Goal: Transaction & Acquisition: Download file/media

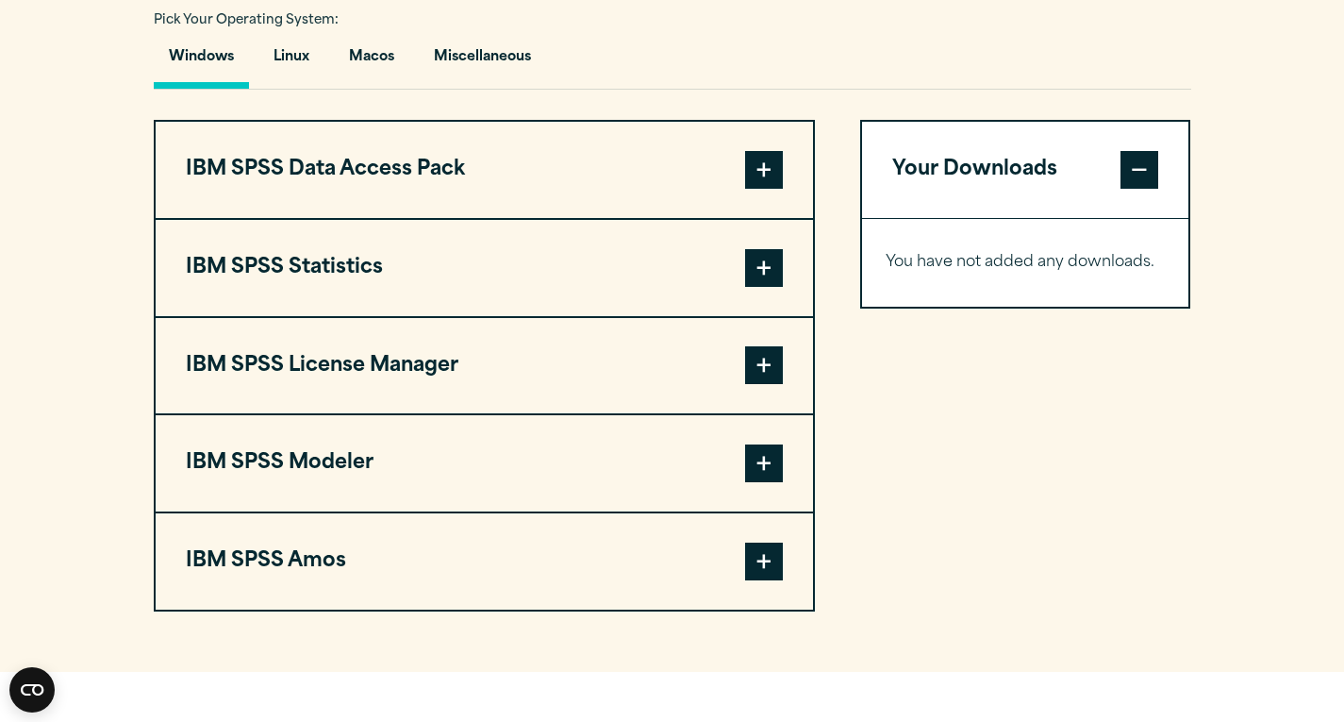
scroll to position [1410, 0]
click at [713, 262] on button "IBM SPSS Statistics" at bounding box center [485, 267] width 658 height 96
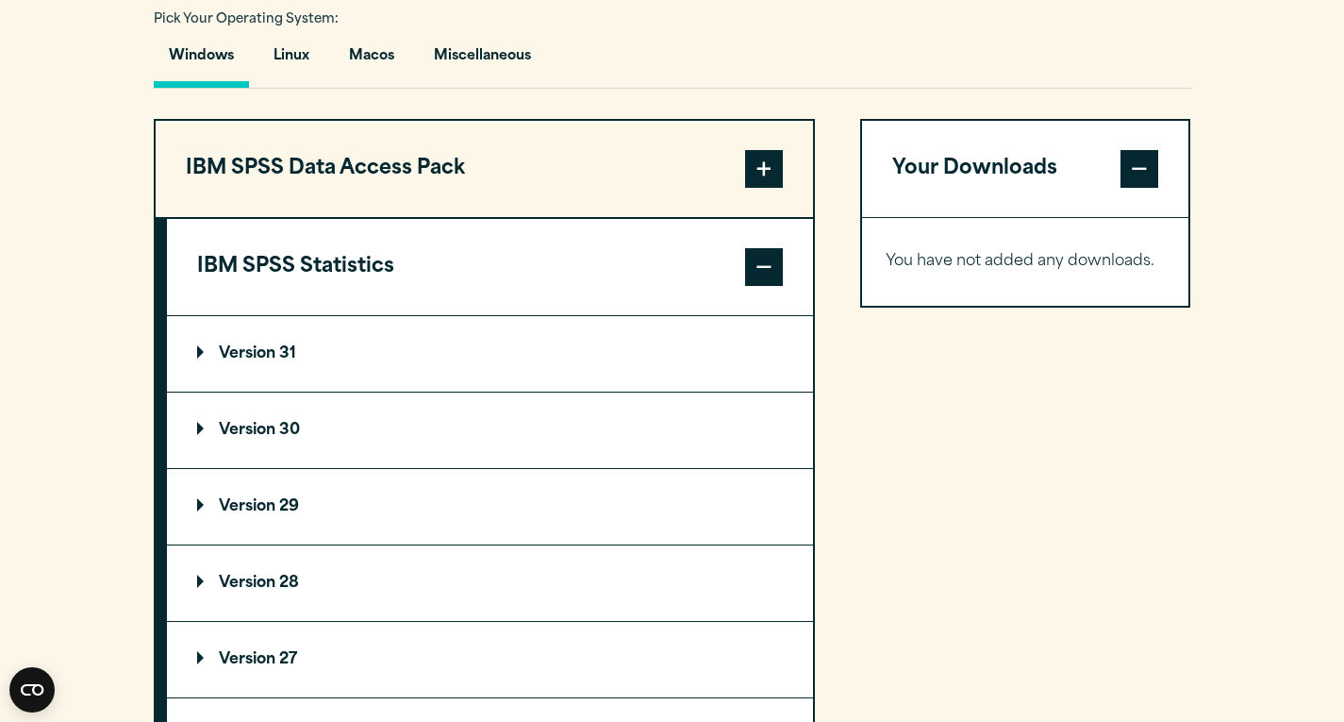
click at [285, 504] on p "Version 29" at bounding box center [248, 506] width 102 height 15
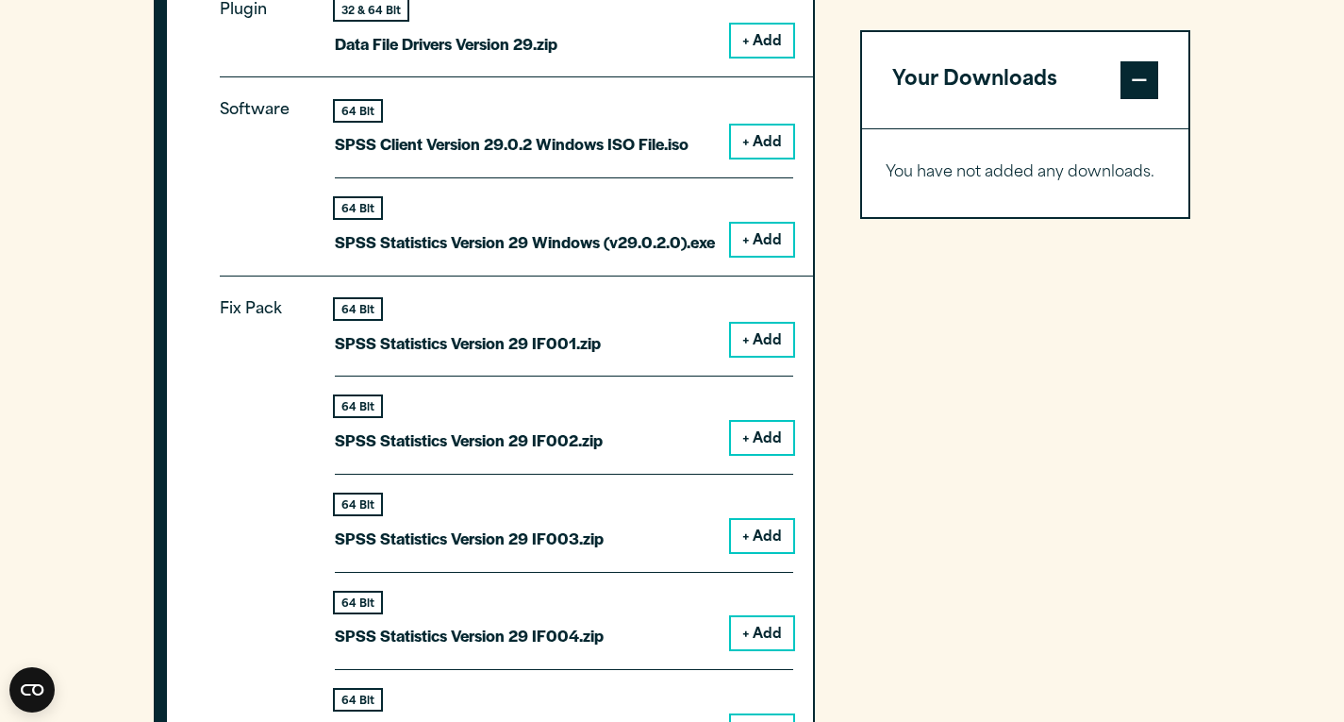
scroll to position [1951, 0]
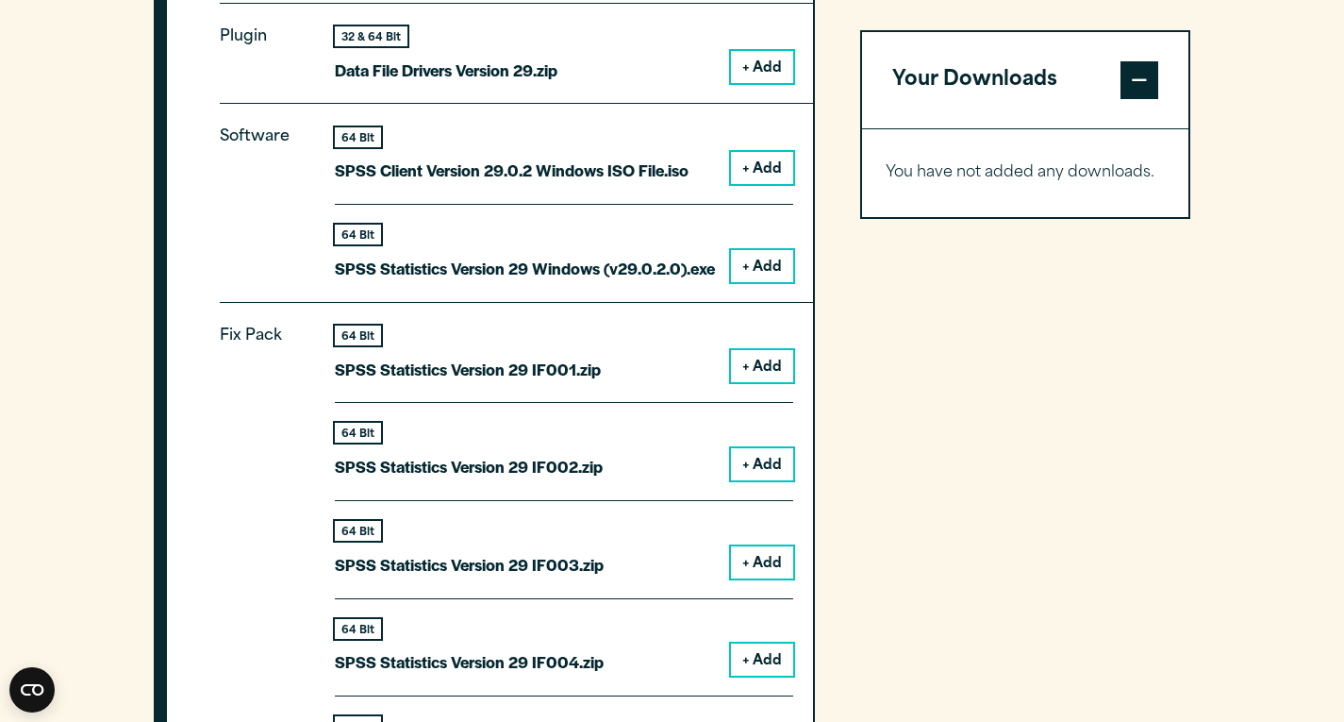
click at [765, 268] on button "+ Add" at bounding box center [762, 266] width 62 height 32
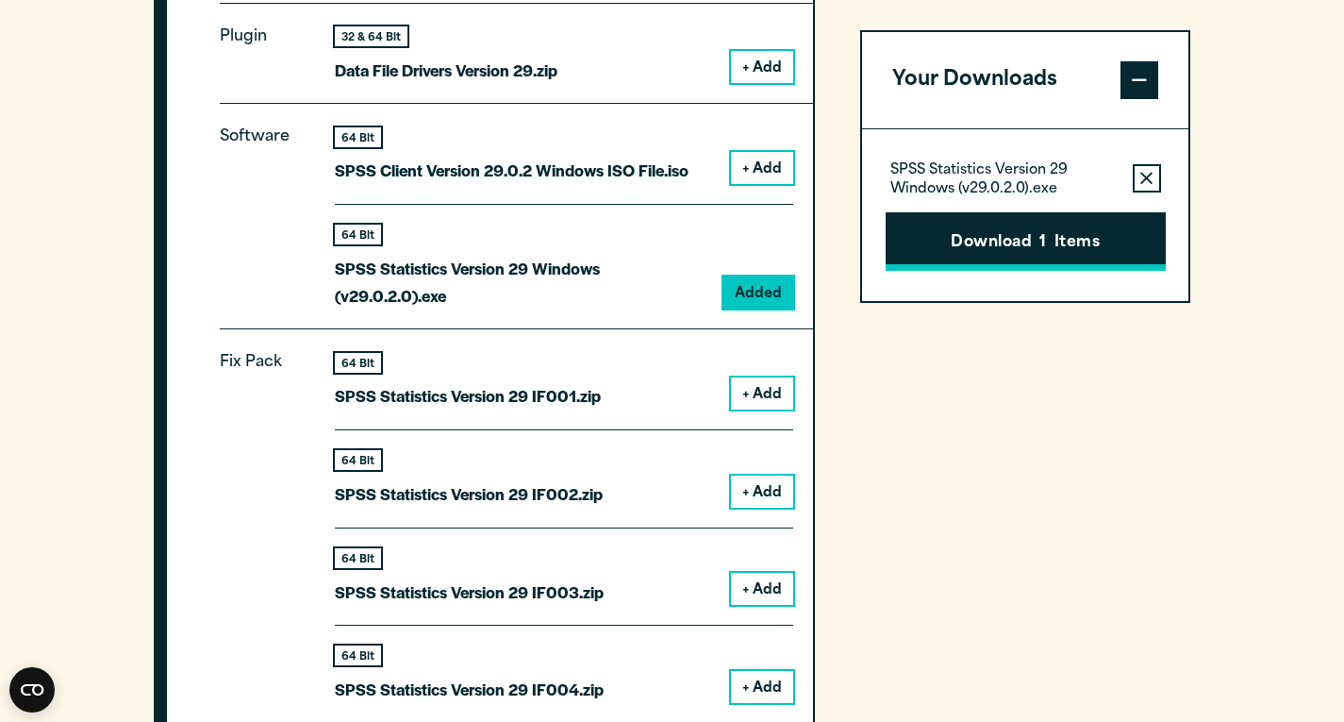
click at [963, 253] on button "Download 1 Items" at bounding box center [1026, 241] width 280 height 58
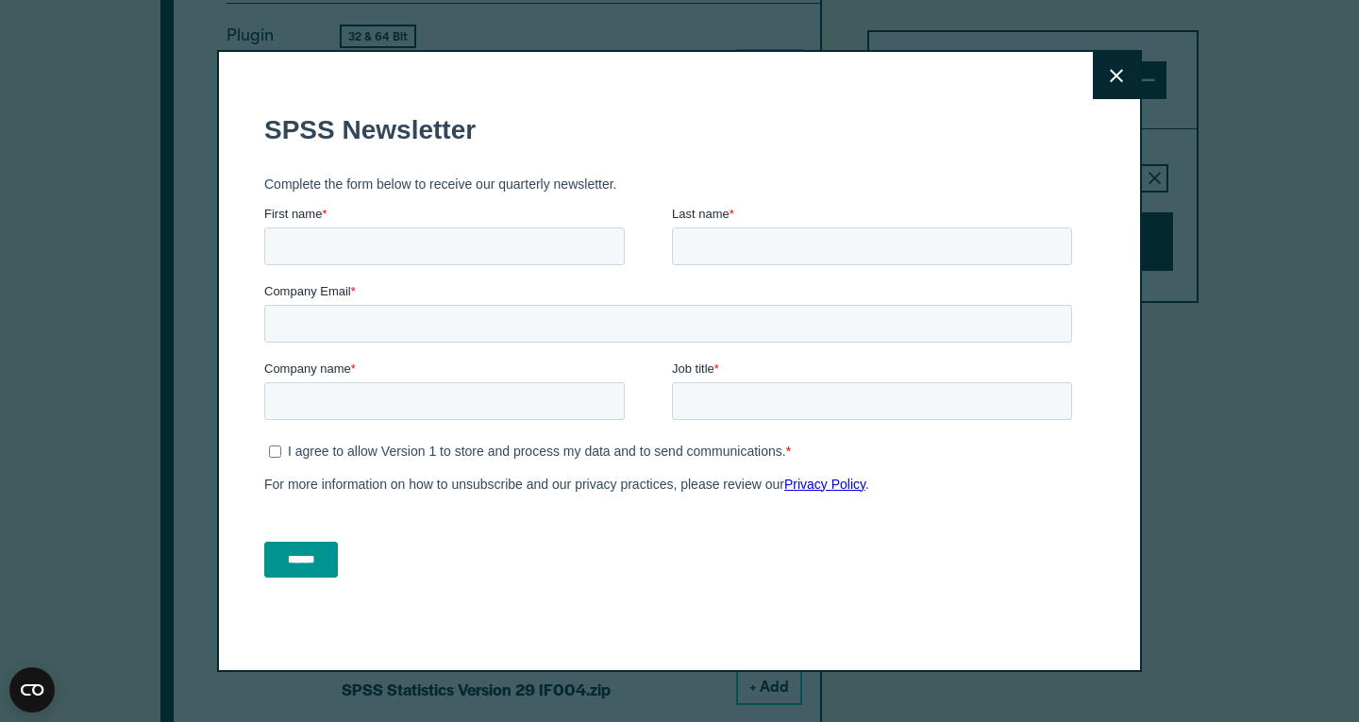
click at [1110, 77] on icon at bounding box center [1116, 75] width 13 height 13
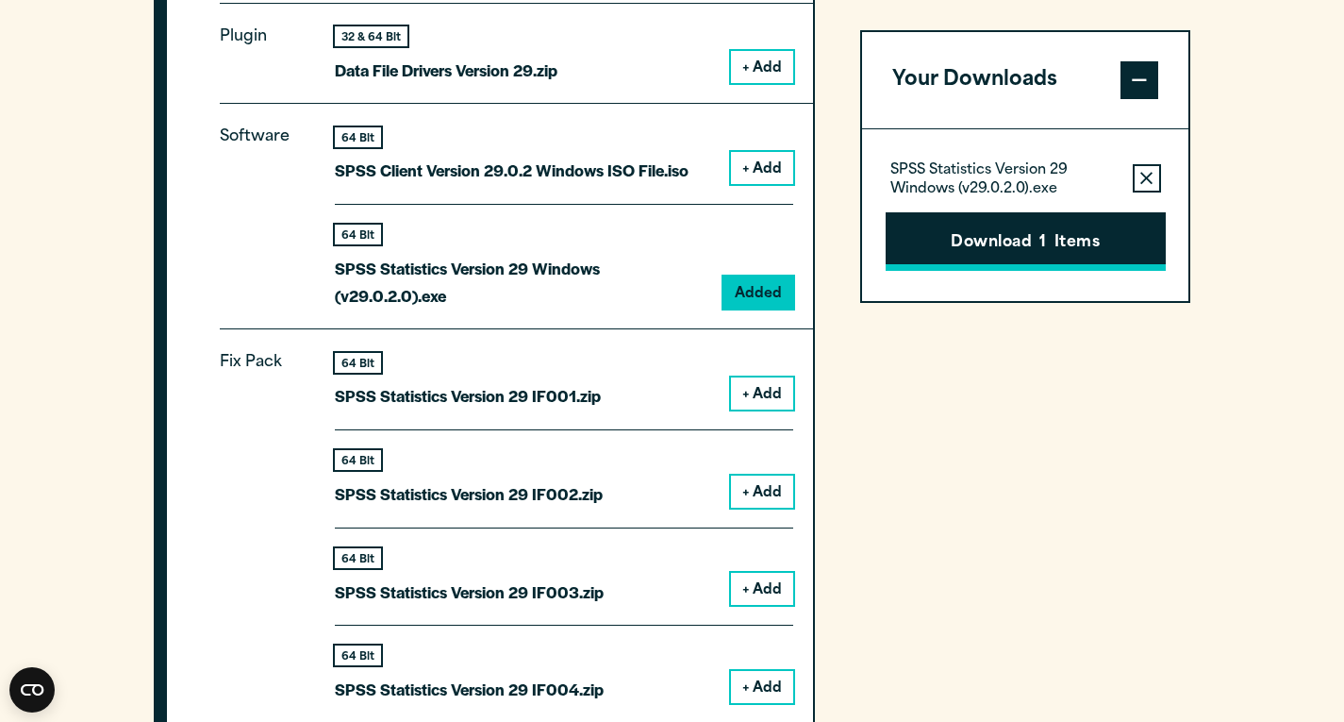
click at [1060, 249] on button "Download 1 Items" at bounding box center [1026, 241] width 280 height 58
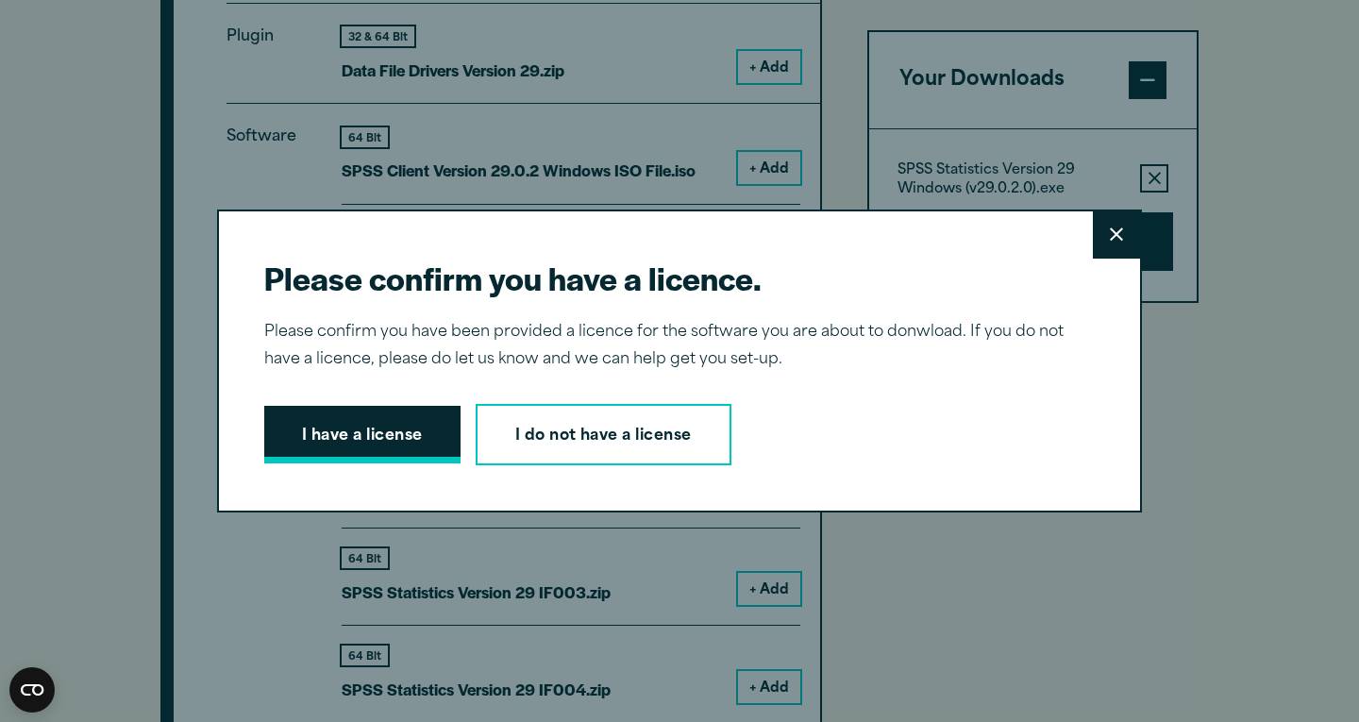
click at [395, 451] on button "I have a license" at bounding box center [362, 435] width 196 height 58
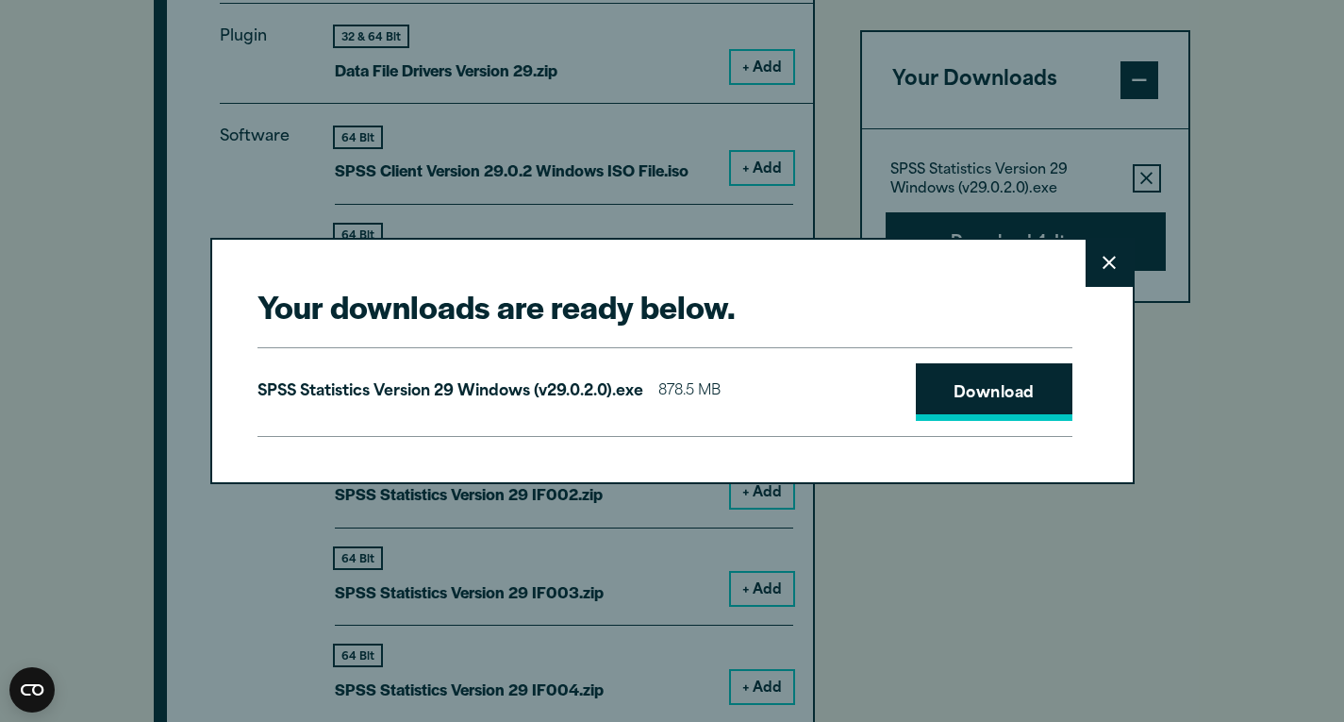
click at [1018, 401] on link "Download" at bounding box center [994, 392] width 157 height 58
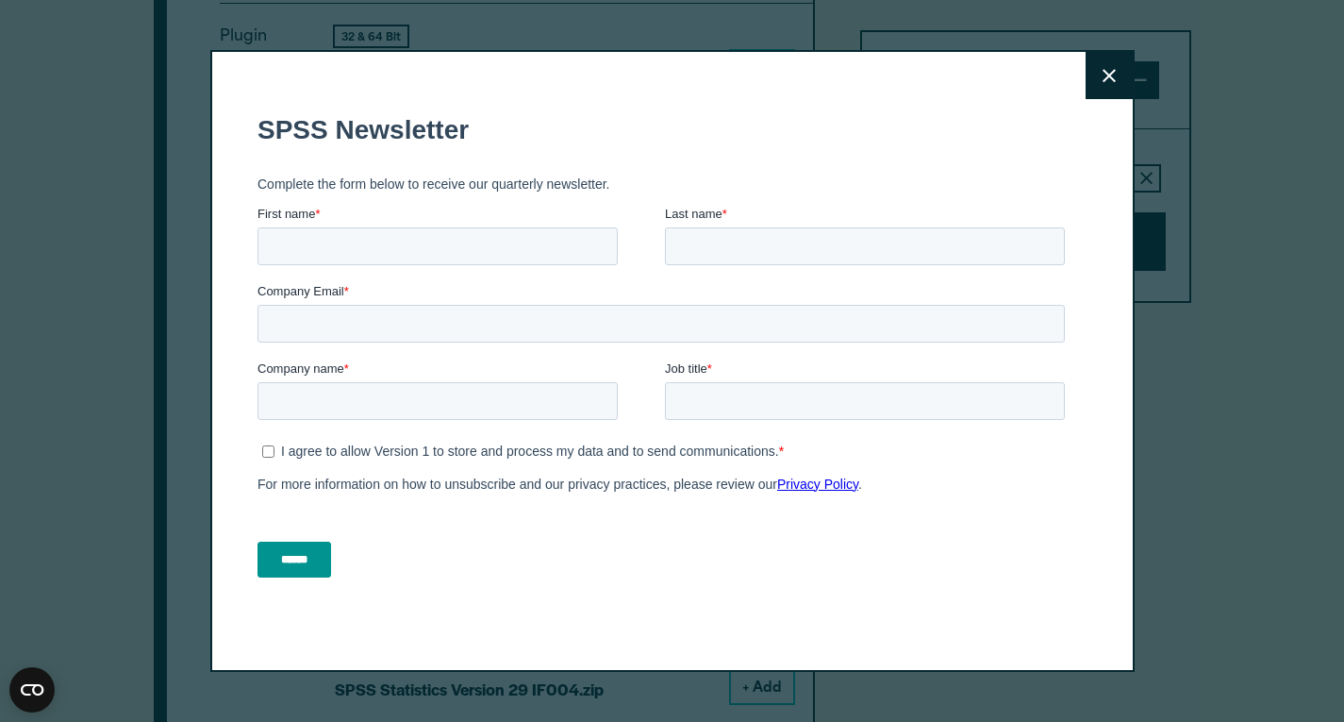
click at [1104, 85] on button "Close" at bounding box center [1109, 75] width 47 height 47
